Goal: Information Seeking & Learning: Understand process/instructions

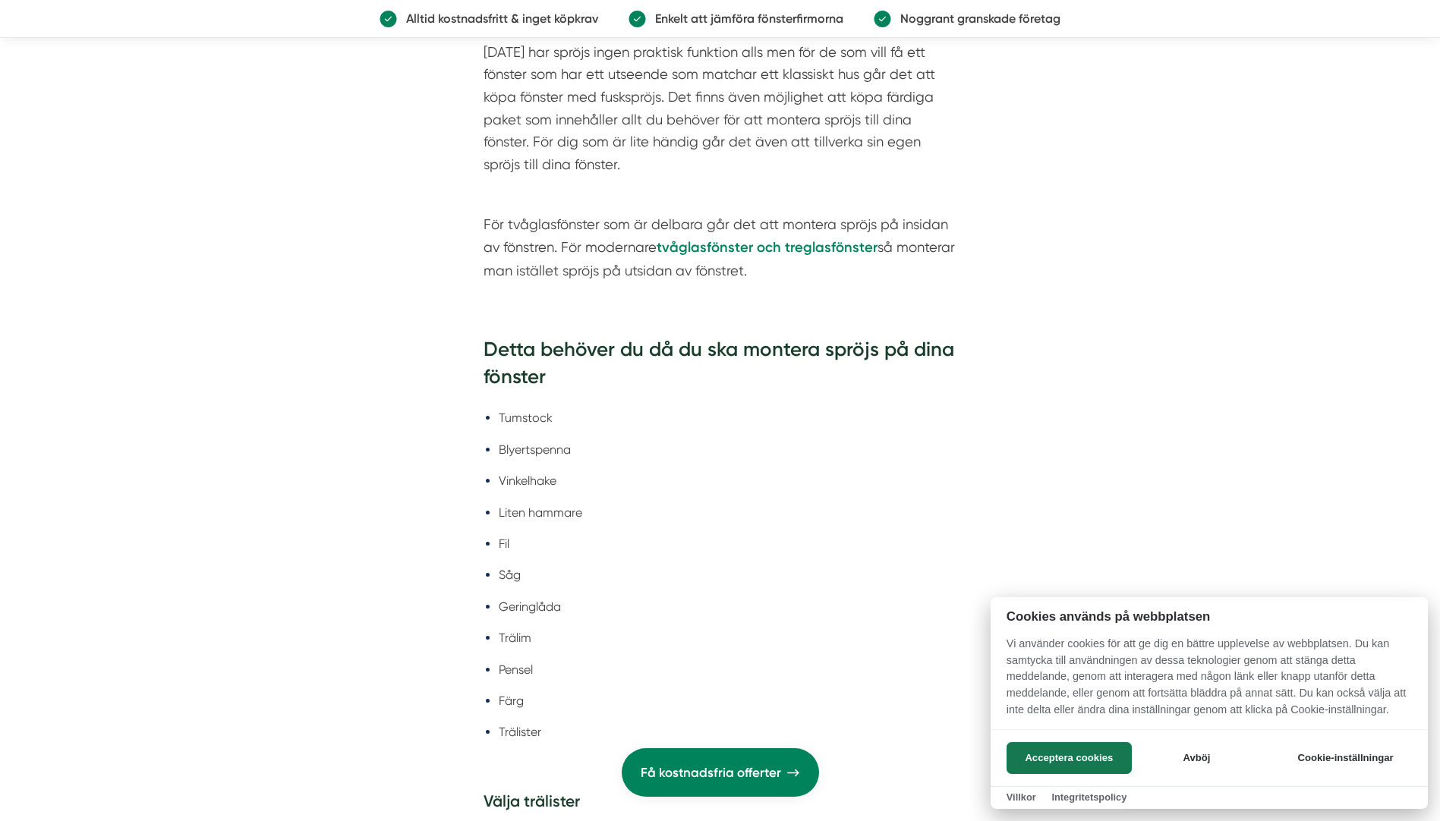
scroll to position [2733, 0]
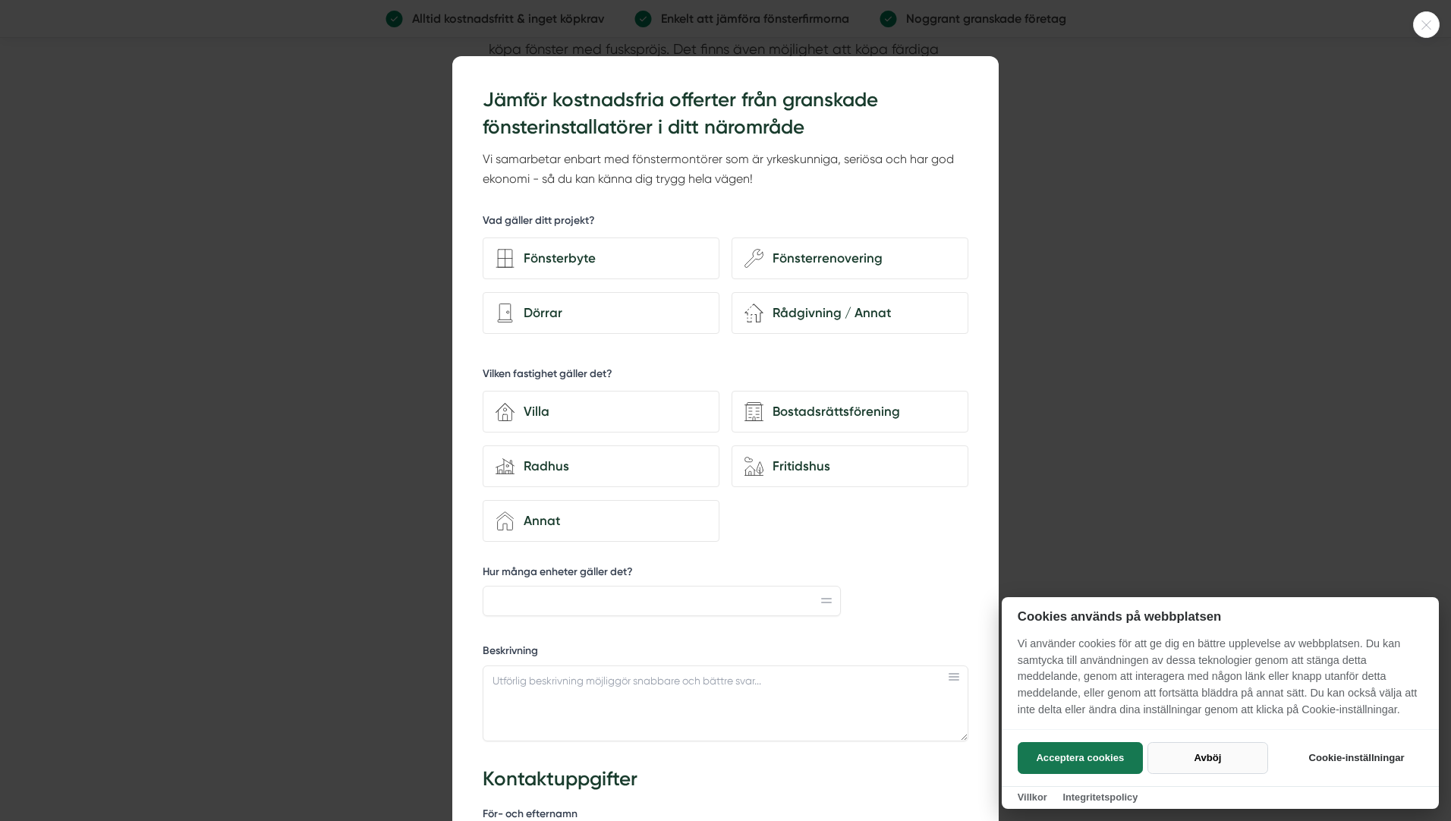
click at [1215, 755] on button "Avböj" at bounding box center [1208, 758] width 121 height 32
checkbox input "false"
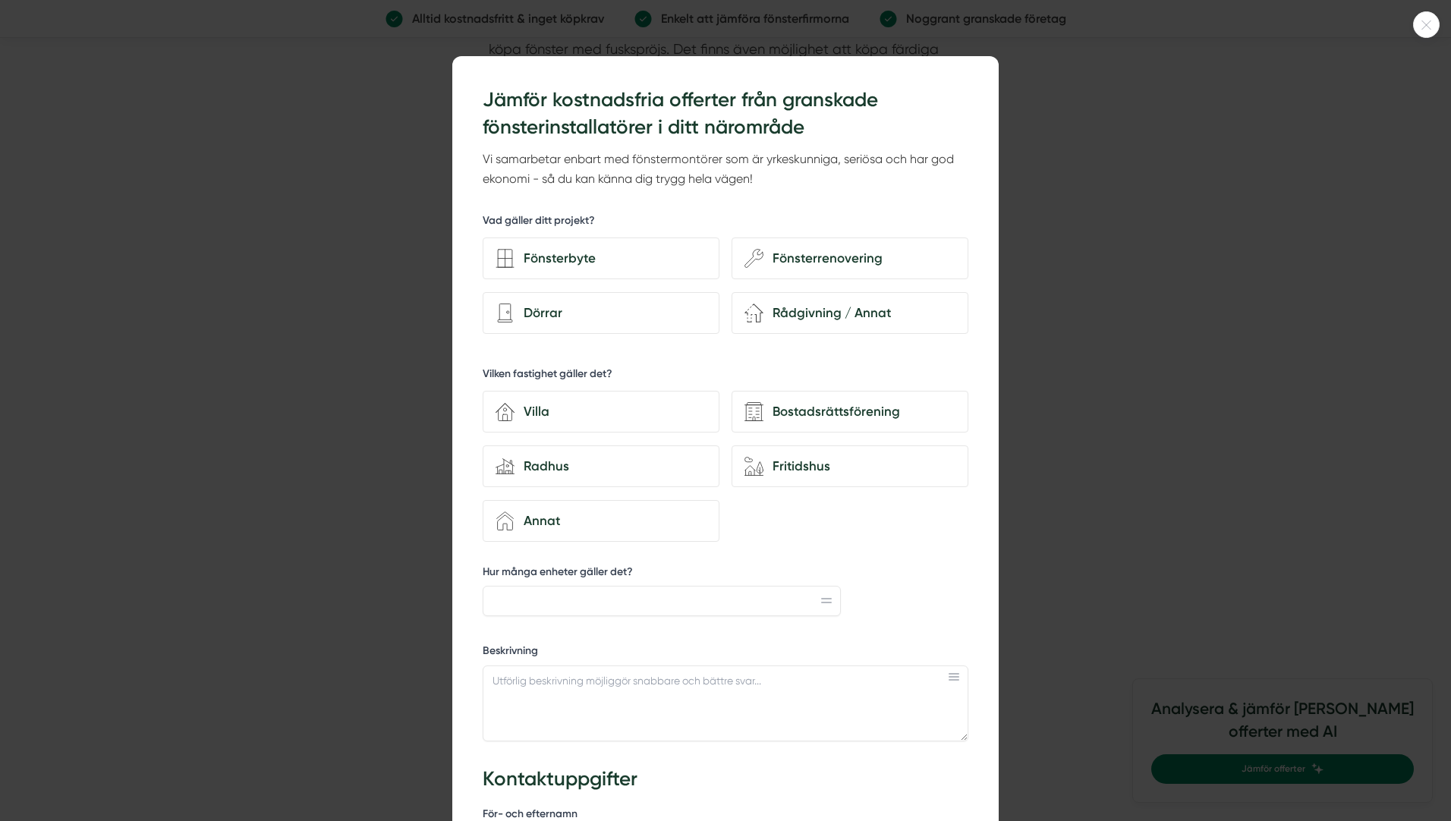
click at [1429, 27] on icon at bounding box center [1427, 24] width 9 height 9
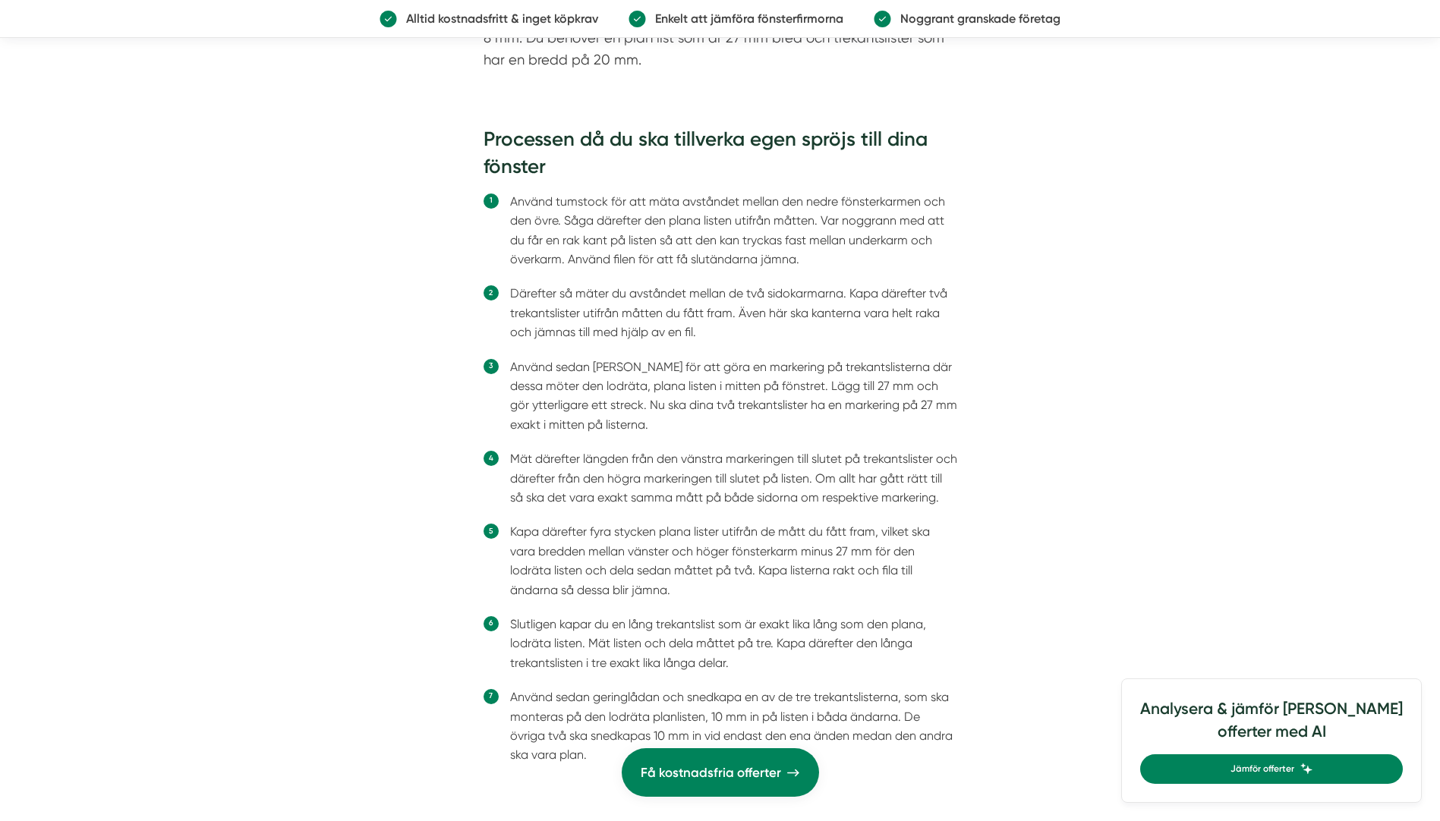
scroll to position [3568, 0]
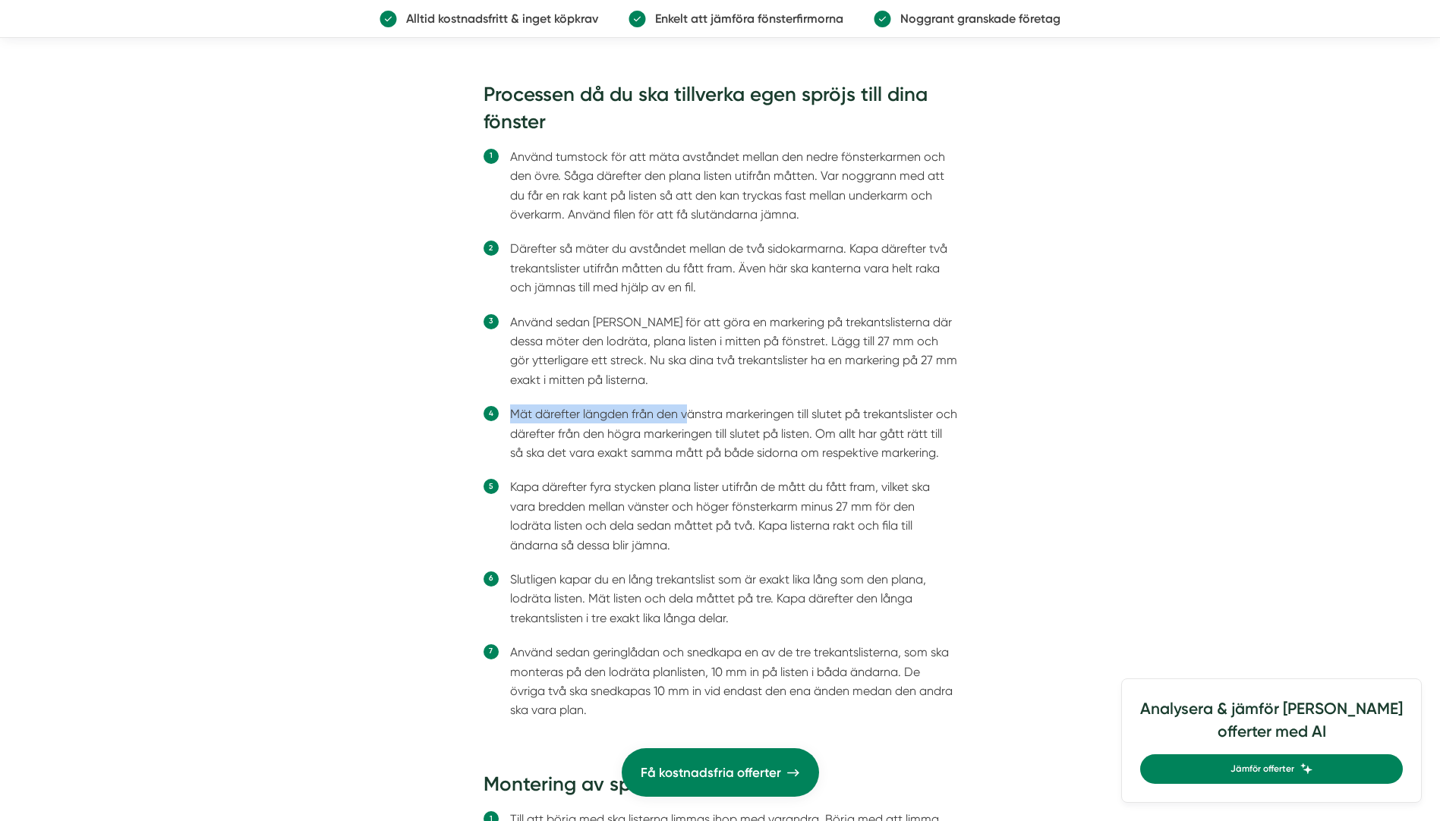
drag, startPoint x: 519, startPoint y: 414, endPoint x: 685, endPoint y: 404, distance: 165.8
click at [685, 405] on li "Mät därefter längden från den vänstra markeringen till slutet på trekantslister…" at bounding box center [733, 434] width 447 height 58
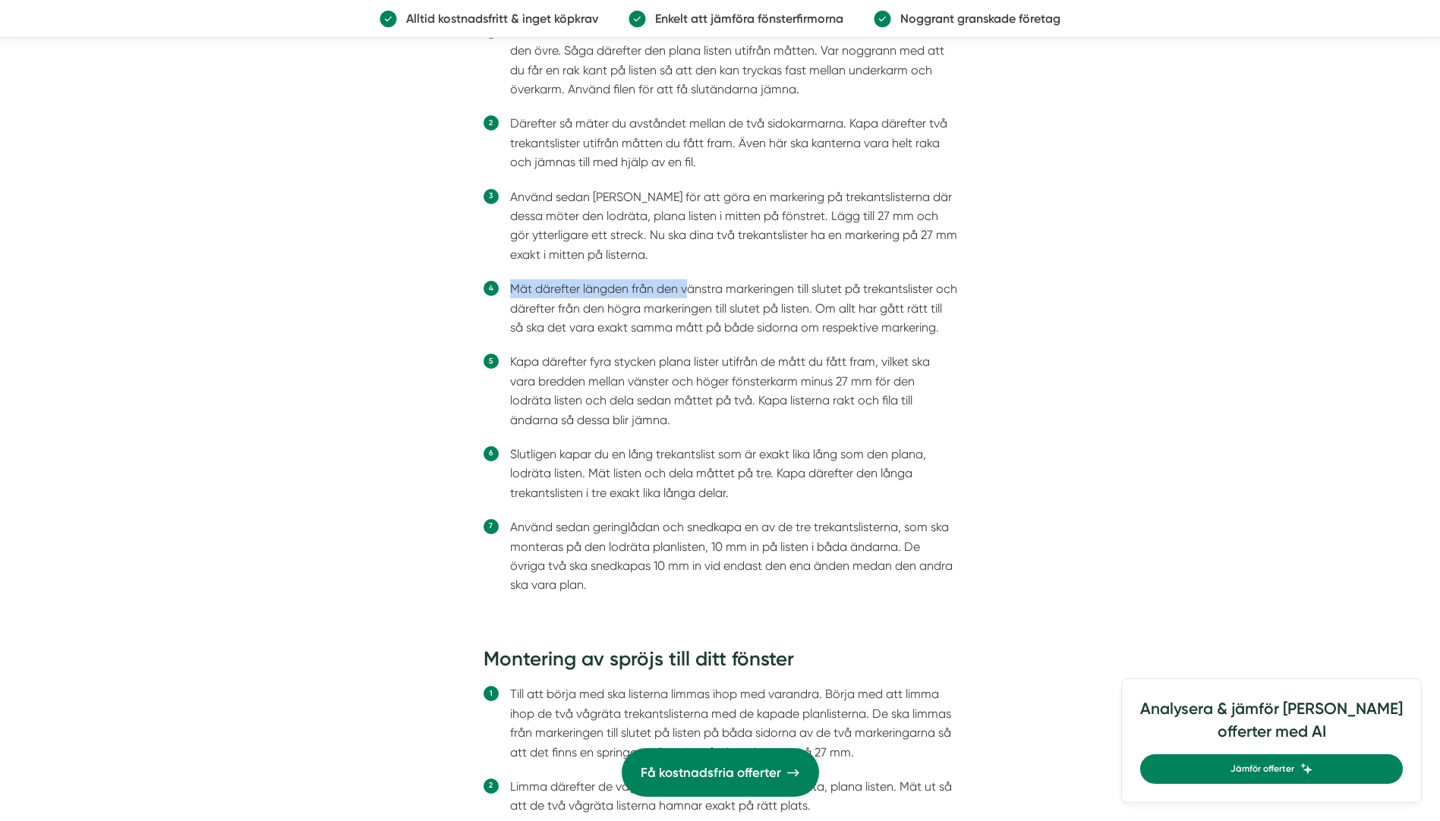
scroll to position [3720, 0]
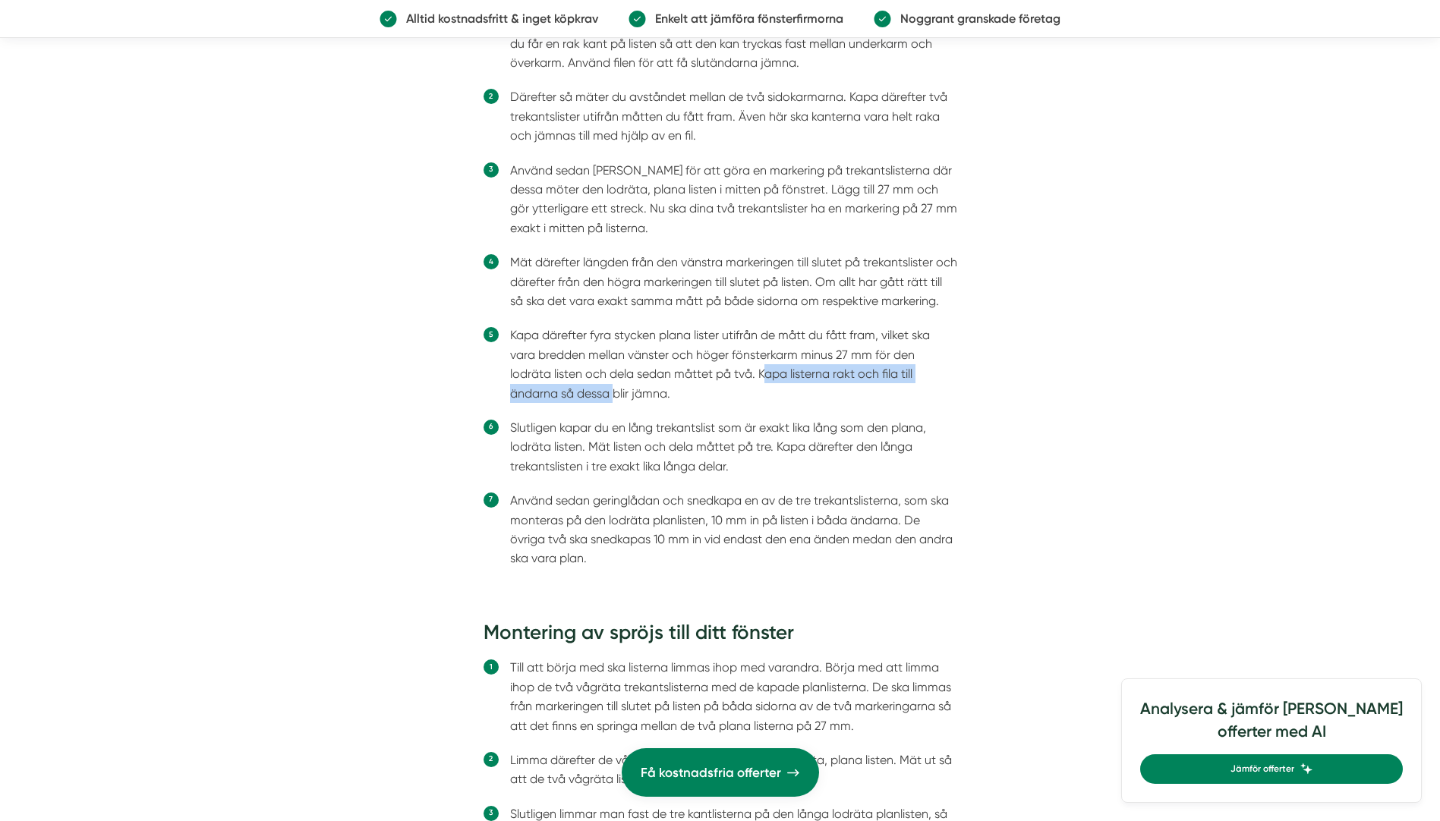
drag, startPoint x: 718, startPoint y: 374, endPoint x: 545, endPoint y: 395, distance: 174.3
click at [545, 395] on li "Kapa därefter fyra stycken plana lister utifrån de mått du fått fram, vilket sk…" at bounding box center [733, 364] width 447 height 77
drag, startPoint x: 545, startPoint y: 395, endPoint x: 612, endPoint y: 434, distance: 77.6
click at [612, 434] on li "Slutligen kapar du en lång trekantslist som är exakt lika lång som den plana, l…" at bounding box center [733, 447] width 447 height 58
drag, startPoint x: 583, startPoint y: 430, endPoint x: 679, endPoint y: 433, distance: 96.5
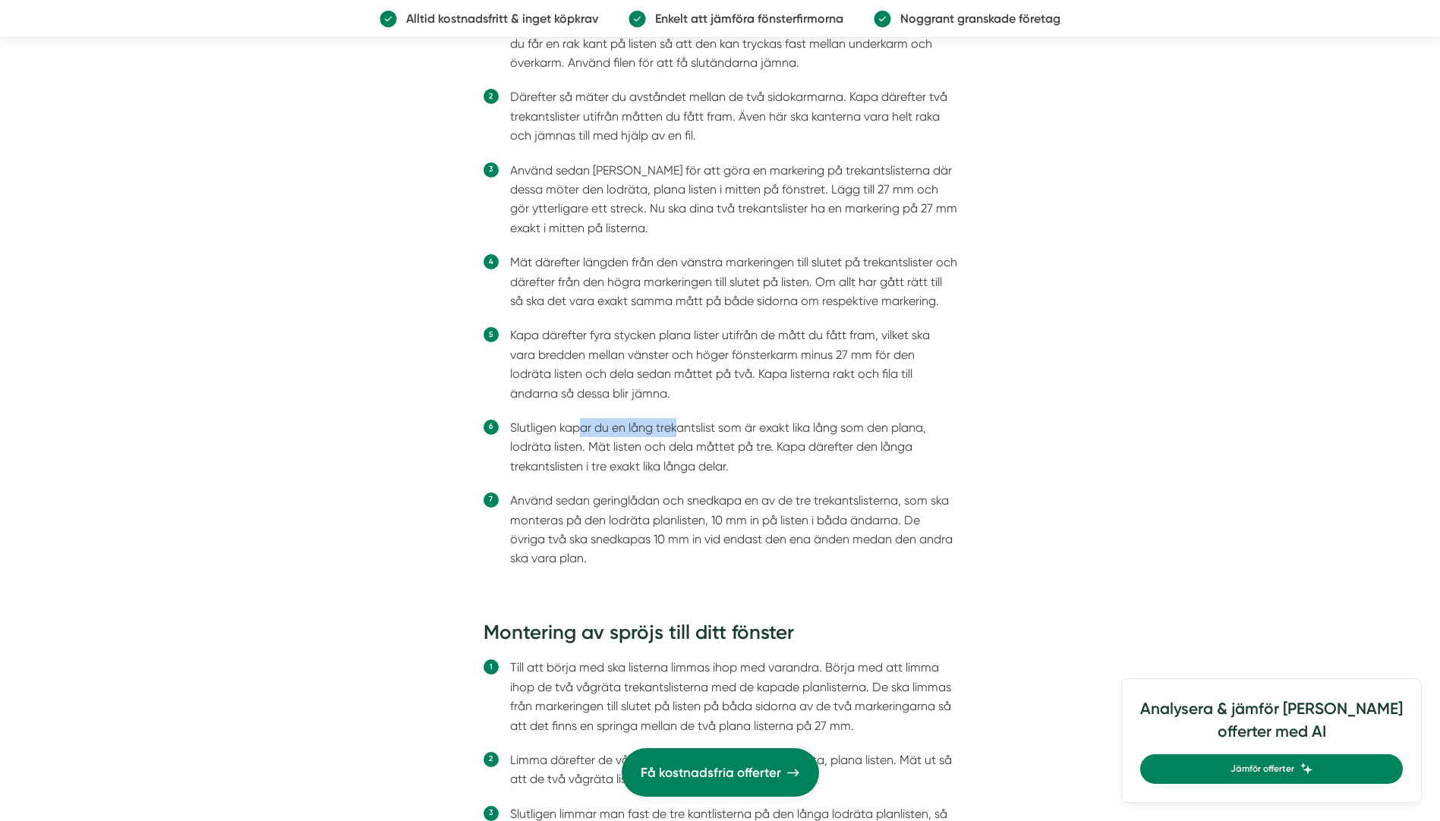
click at [679, 433] on li "Slutligen kapar du en lång trekantslist som är exakt lika lång som den plana, l…" at bounding box center [733, 447] width 447 height 58
drag, startPoint x: 679, startPoint y: 433, endPoint x: 767, endPoint y: 420, distance: 88.4
click at [767, 420] on li "Slutligen kapar du en lång trekantslist som är exakt lika lång som den plana, l…" at bounding box center [733, 447] width 447 height 58
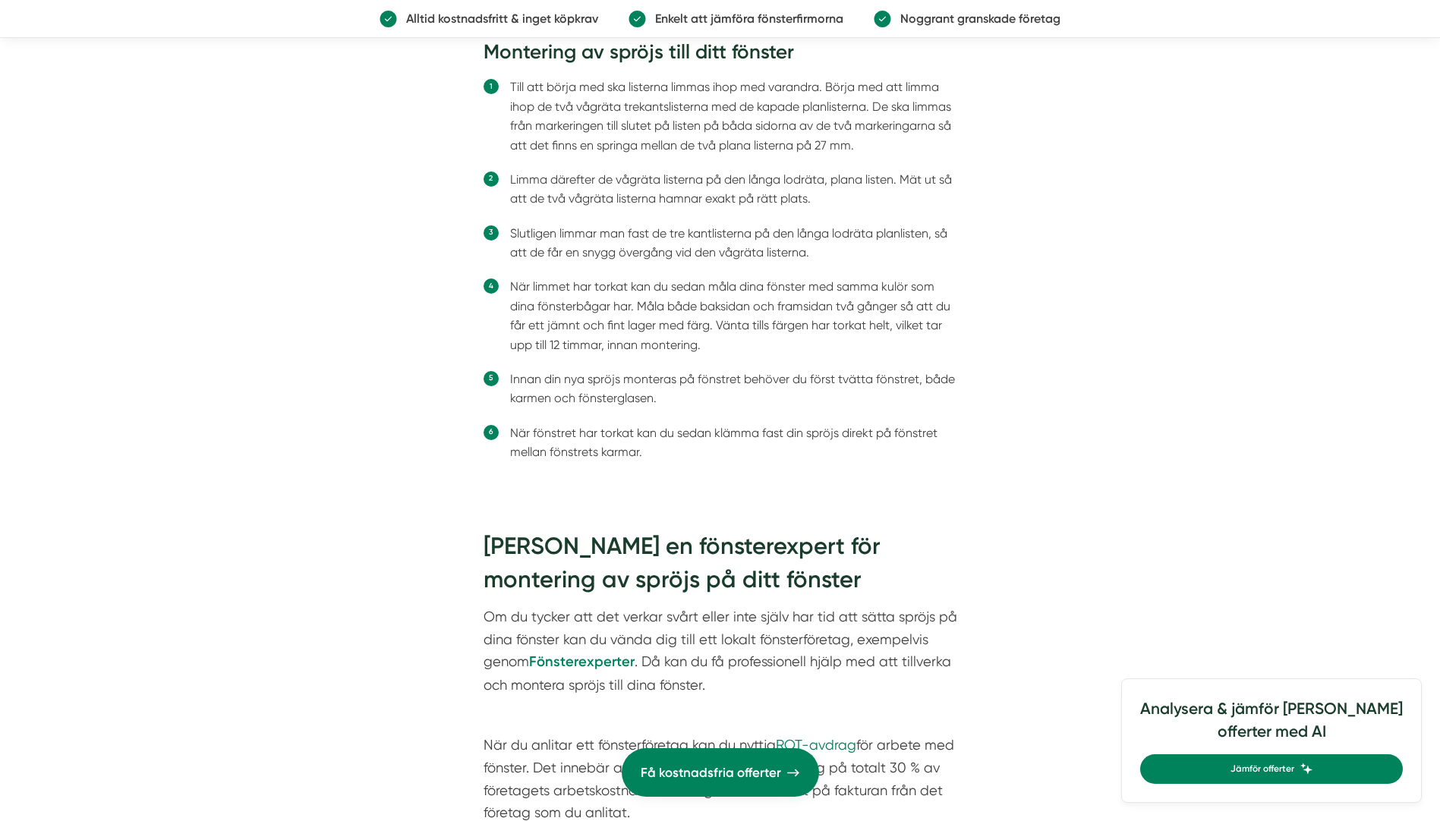
scroll to position [4327, 0]
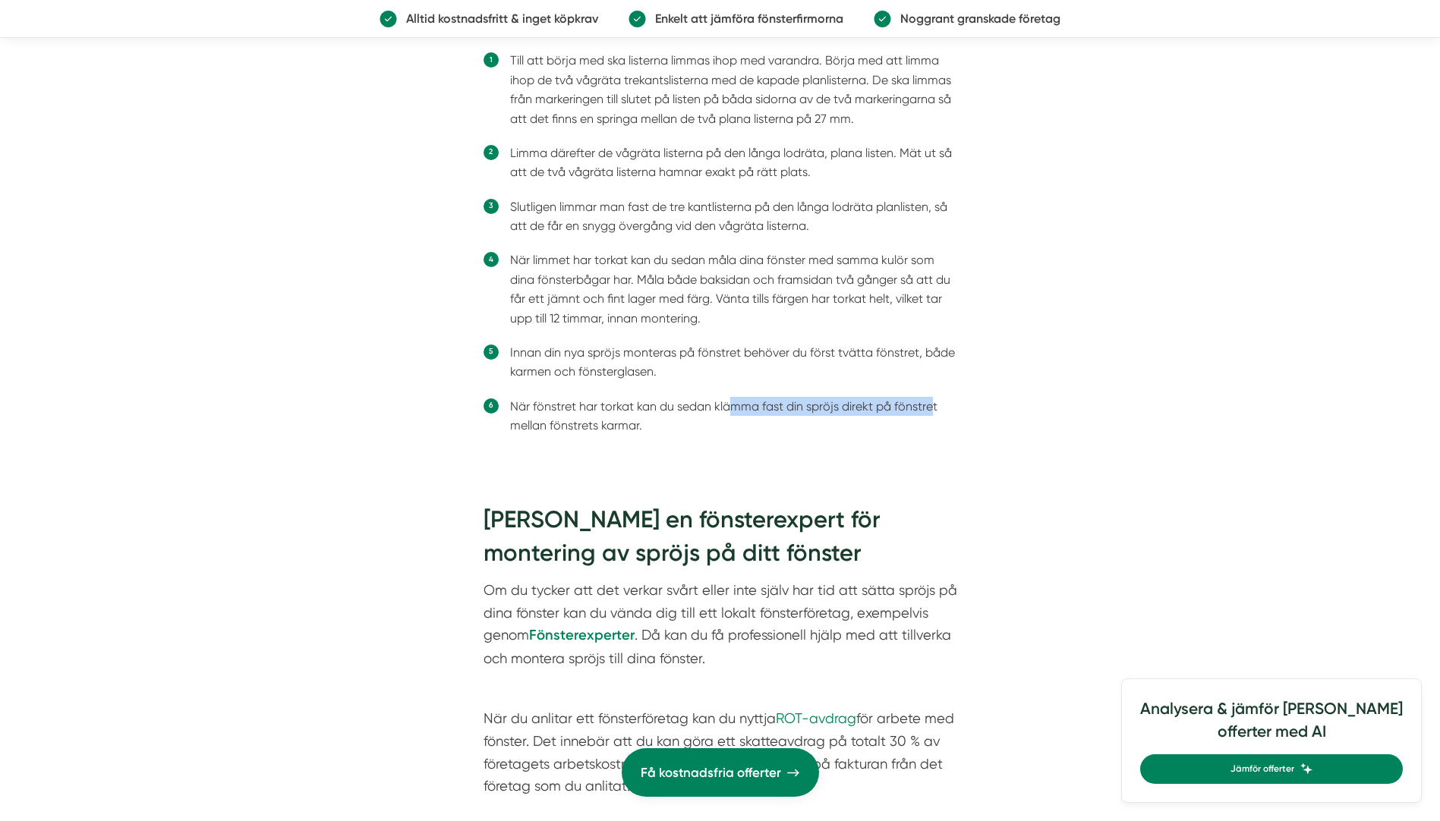
drag, startPoint x: 735, startPoint y: 404, endPoint x: 931, endPoint y: 405, distance: 196.6
click at [931, 405] on li "När fönstret har torkat kan du sedan klämma fast din spröjs direkt på fönstret …" at bounding box center [733, 416] width 447 height 39
click at [671, 390] on ol "Till att börja med ska listerna limmas ihop med varandra. Börja med att limma i…" at bounding box center [721, 251] width 474 height 409
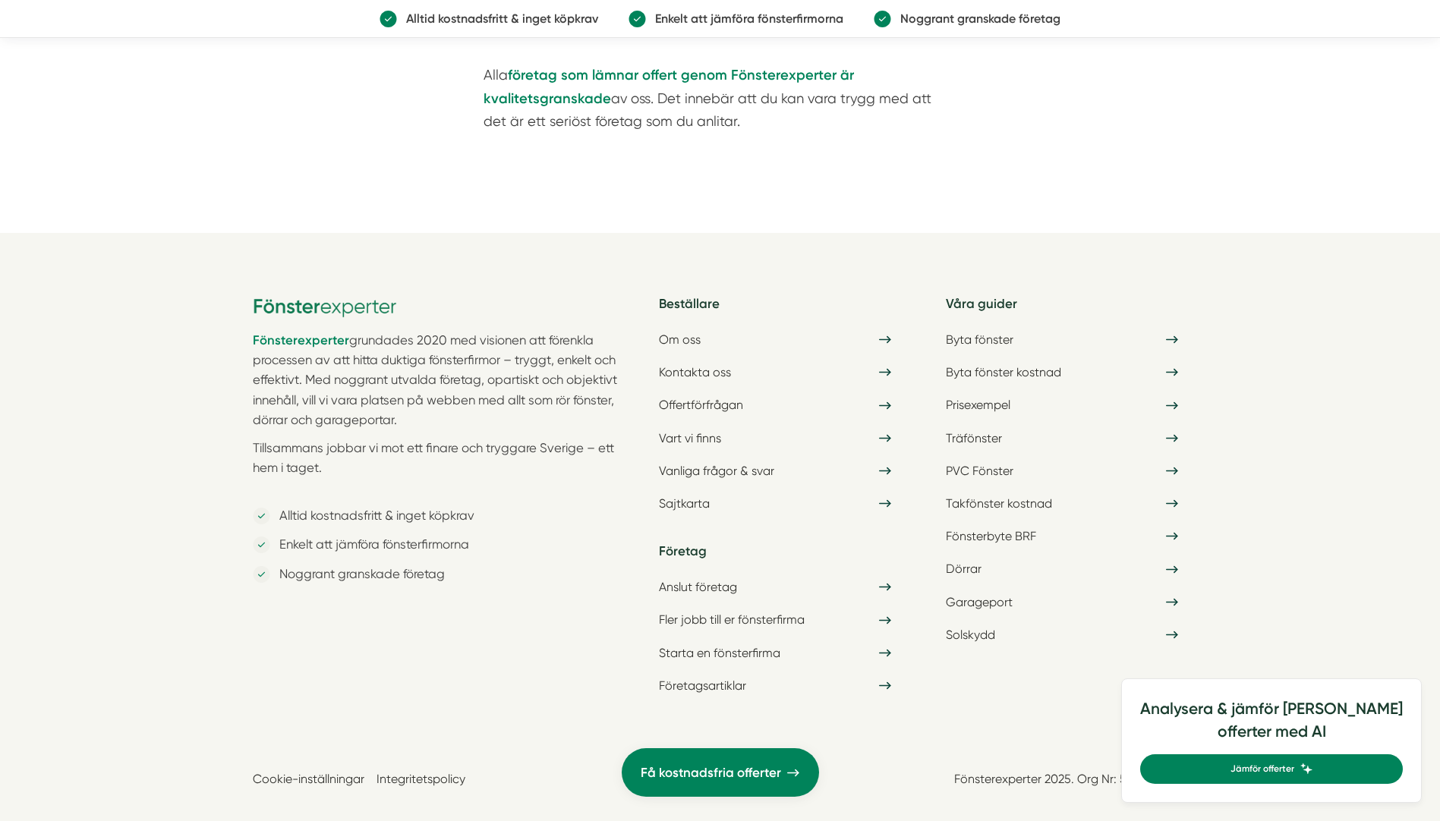
scroll to position [5390, 0]
